Goal: Task Accomplishment & Management: Complete application form

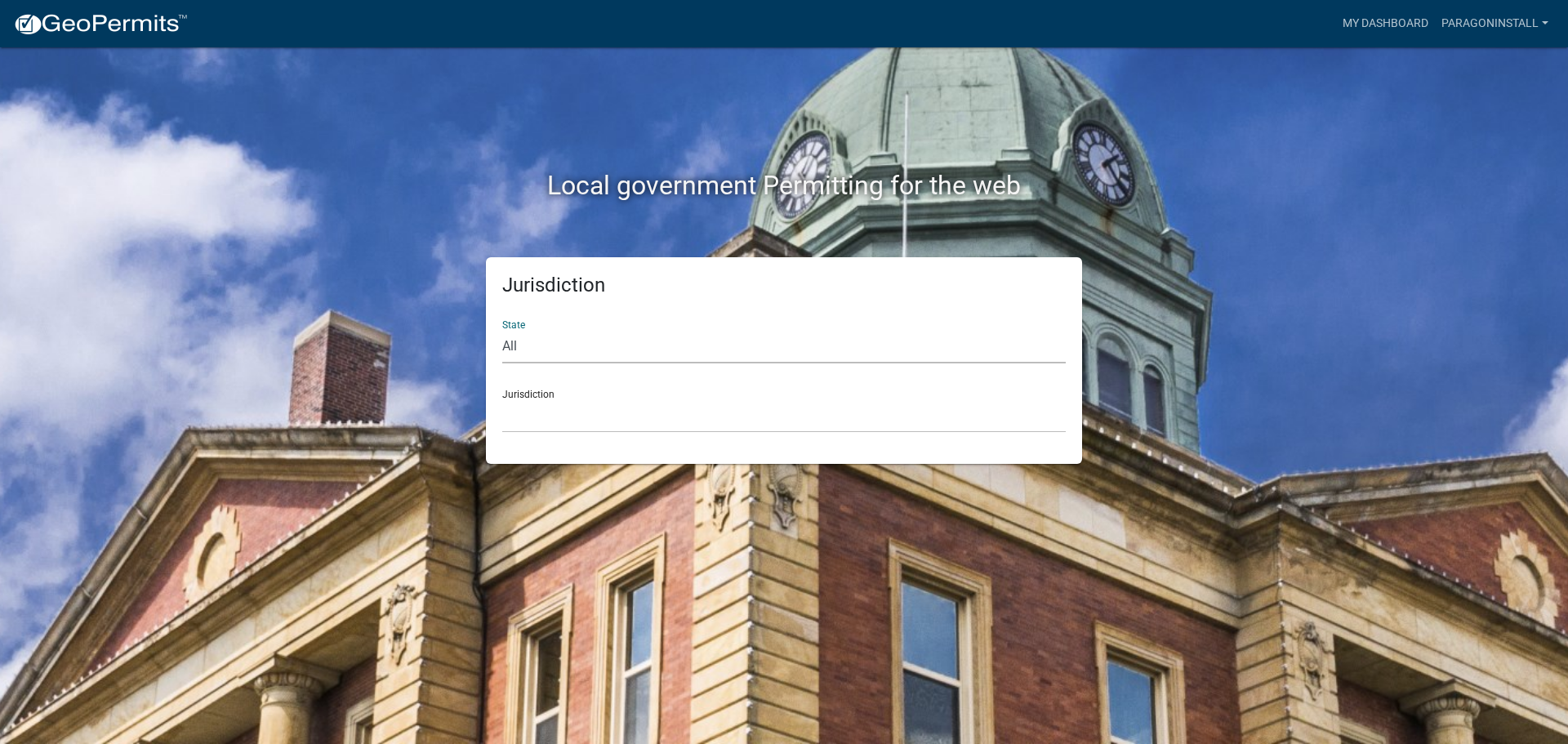
click at [599, 347] on select "All [US_STATE] [US_STATE] [US_STATE] [US_STATE] [US_STATE] [US_STATE] [US_STATE…" at bounding box center [784, 346] width 563 height 33
select select "[US_STATE]"
click at [502, 330] on select "All [US_STATE] [US_STATE] [US_STATE] [US_STATE] [US_STATE] [US_STATE] [US_STATE…" at bounding box center [784, 346] width 563 height 33
drag, startPoint x: 661, startPoint y: 419, endPoint x: 606, endPoint y: 403, distance: 57.3
click at [661, 419] on select "City of [GEOGRAPHIC_DATA], [US_STATE] City of [GEOGRAPHIC_DATA], [US_STATE] Cit…" at bounding box center [784, 415] width 563 height 33
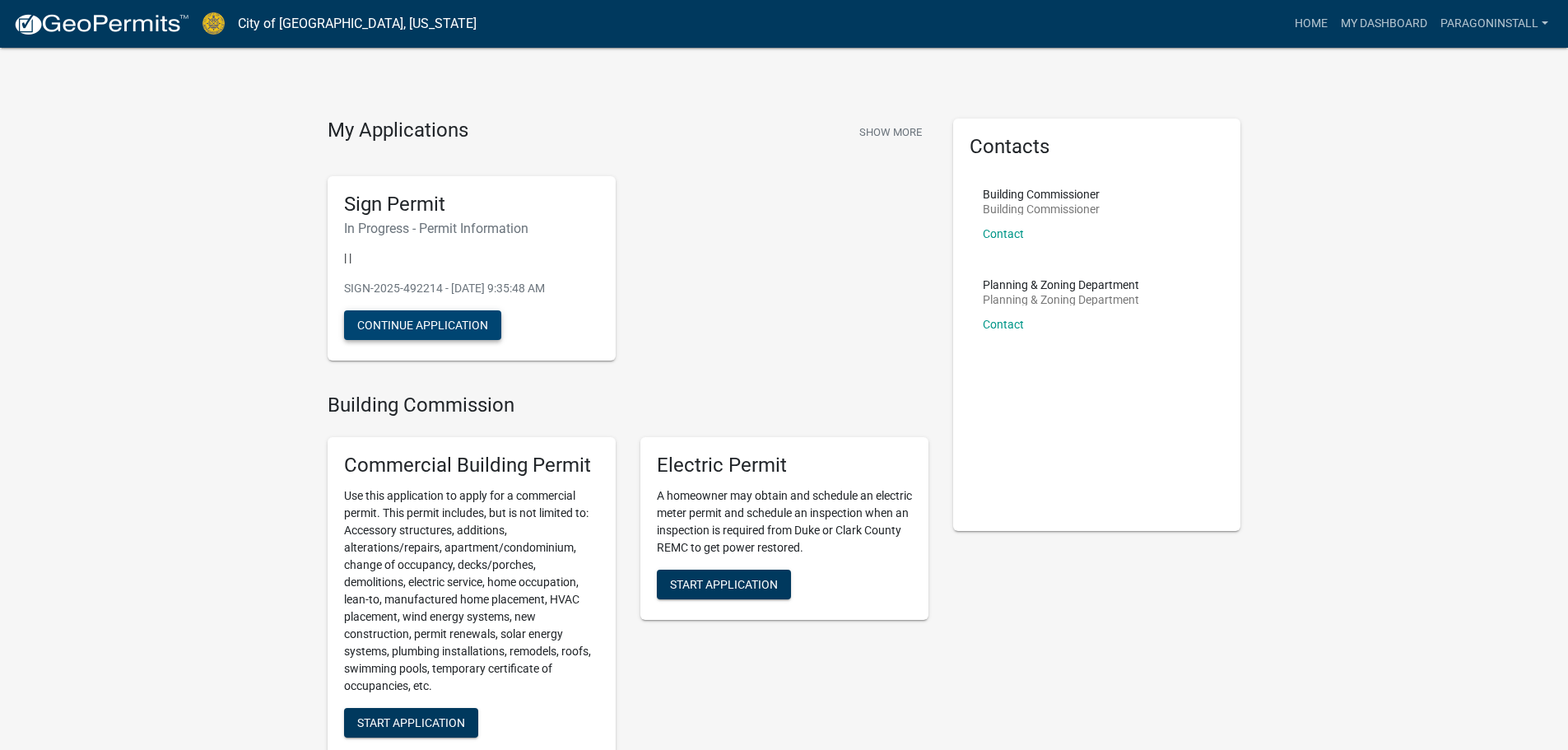
click at [465, 324] on button "Continue Application" at bounding box center [422, 325] width 158 height 30
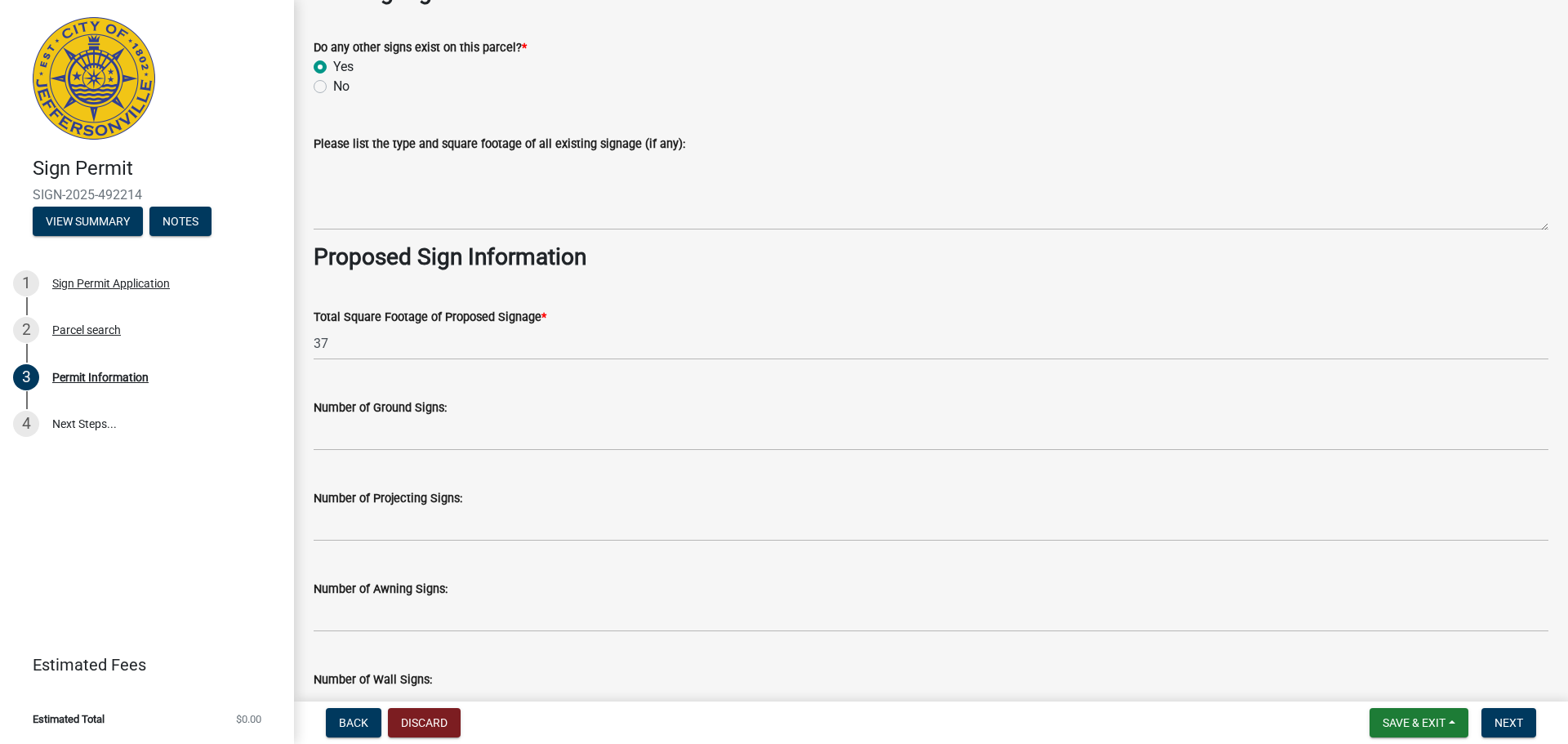
scroll to position [1878, 0]
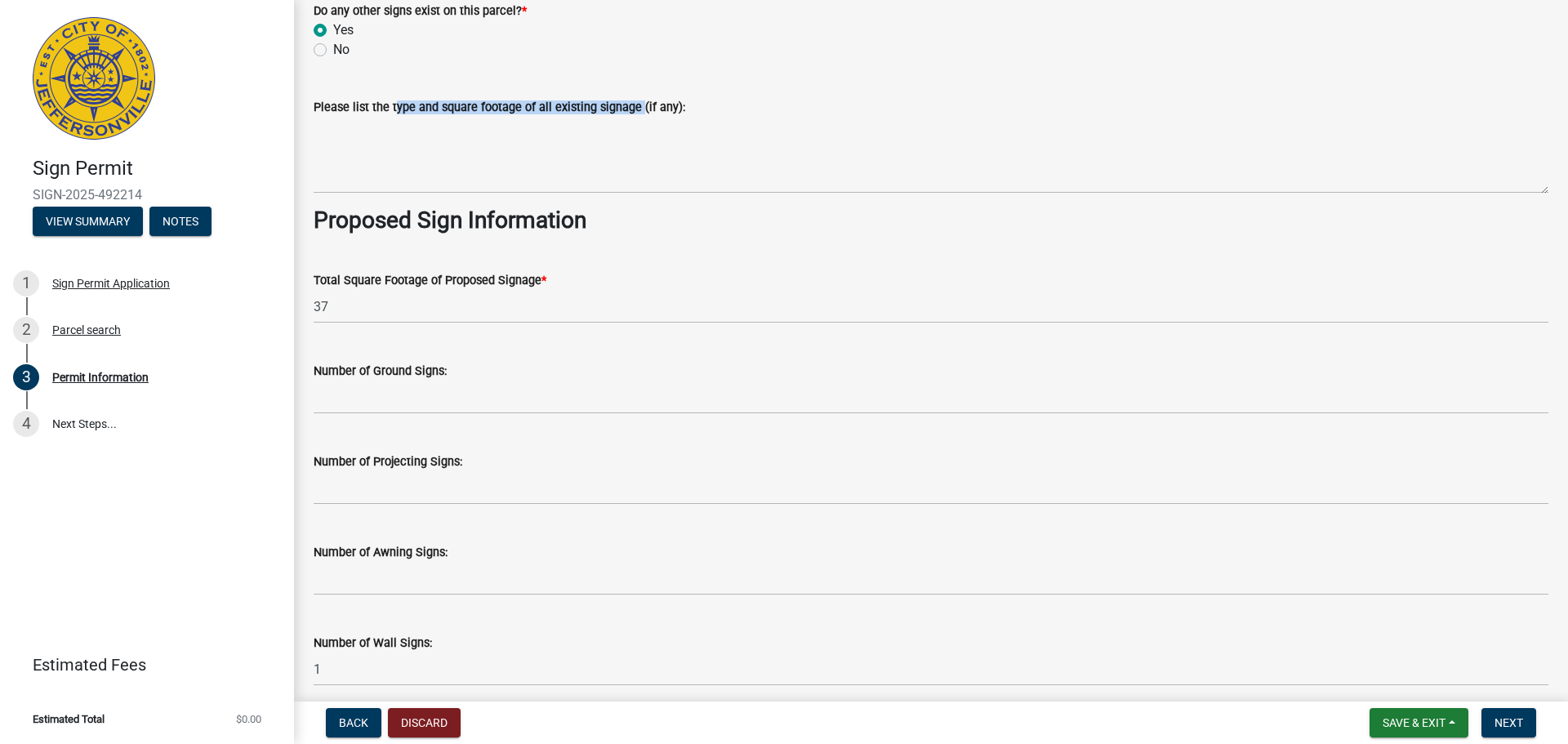
drag, startPoint x: 390, startPoint y: 99, endPoint x: 632, endPoint y: 102, distance: 242.0
click at [632, 102] on label "Please list the type and square footage of all existing signage (if any):" at bounding box center [500, 108] width 372 height 11
copy label "type and square footage of all existing signage"
